Goal: Obtain resource: Download file/media

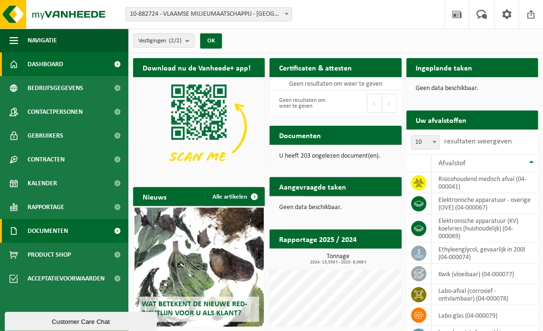
click at [91, 231] on link "Documenten" at bounding box center [64, 231] width 128 height 24
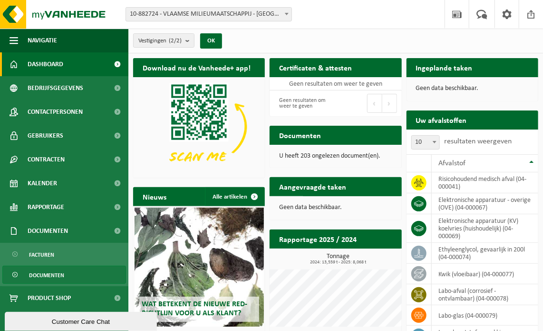
click at [78, 274] on link "Documenten" at bounding box center [64, 274] width 124 height 18
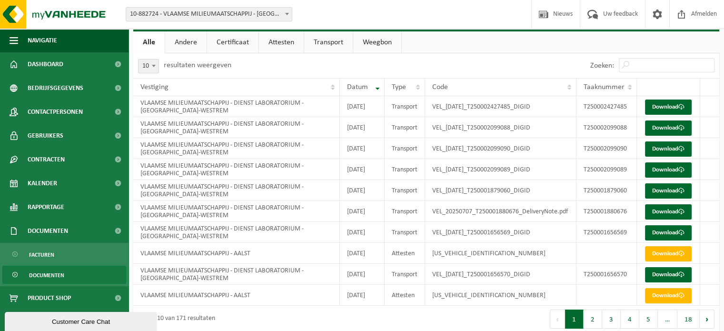
scroll to position [17, 0]
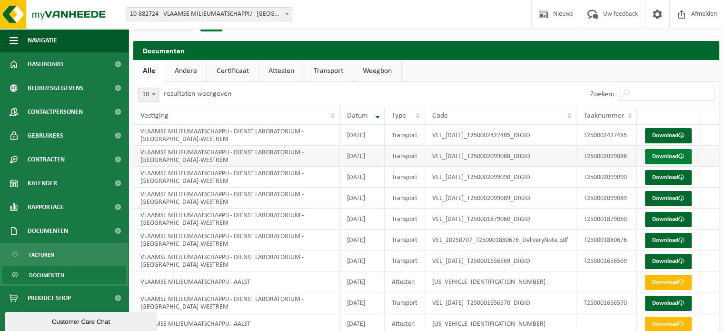
click at [550, 159] on span at bounding box center [681, 156] width 6 height 6
